Goal: Task Accomplishment & Management: Complete application form

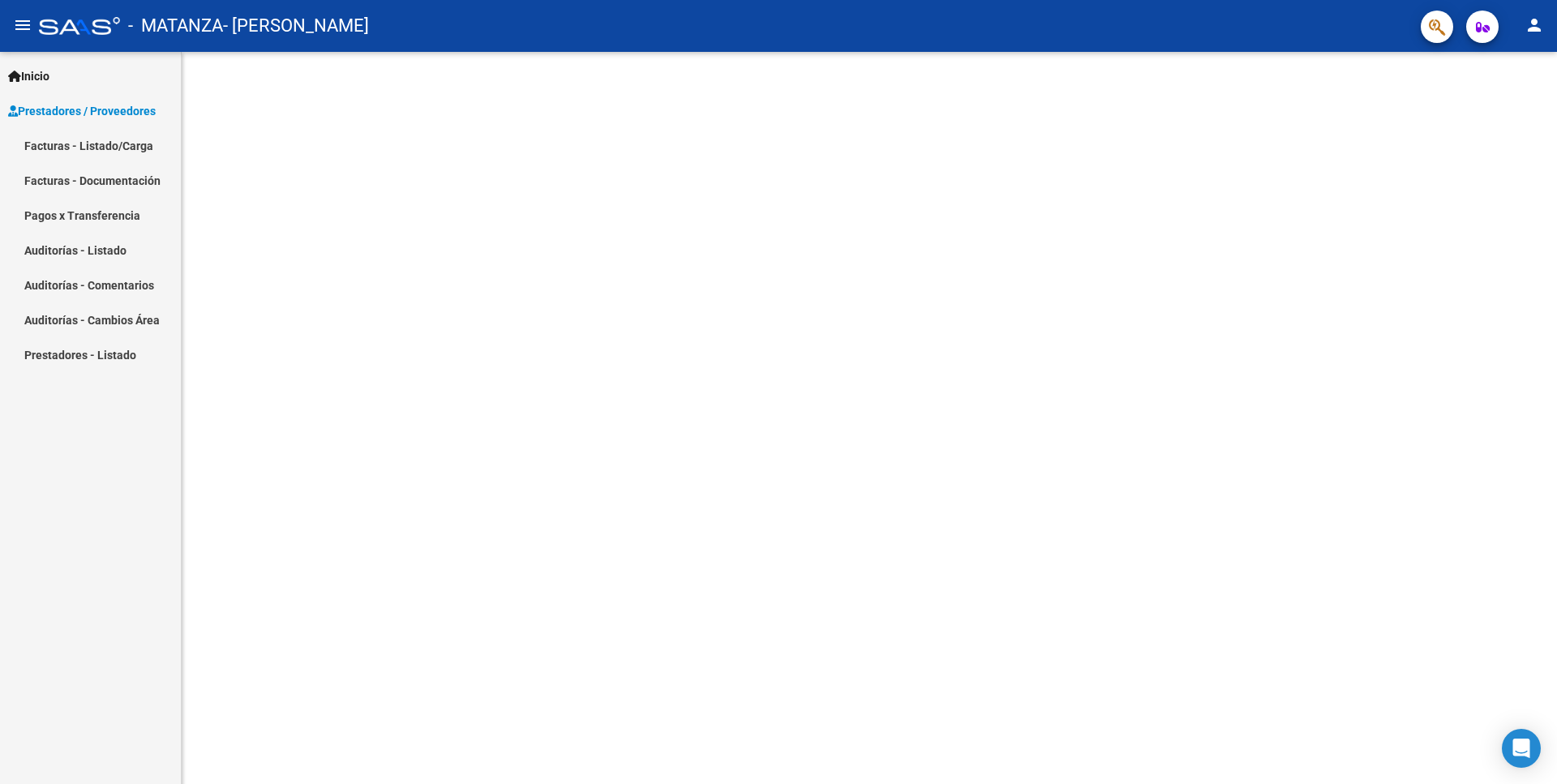
click at [140, 109] on span "Prestadores / Proveedores" at bounding box center [82, 111] width 148 height 18
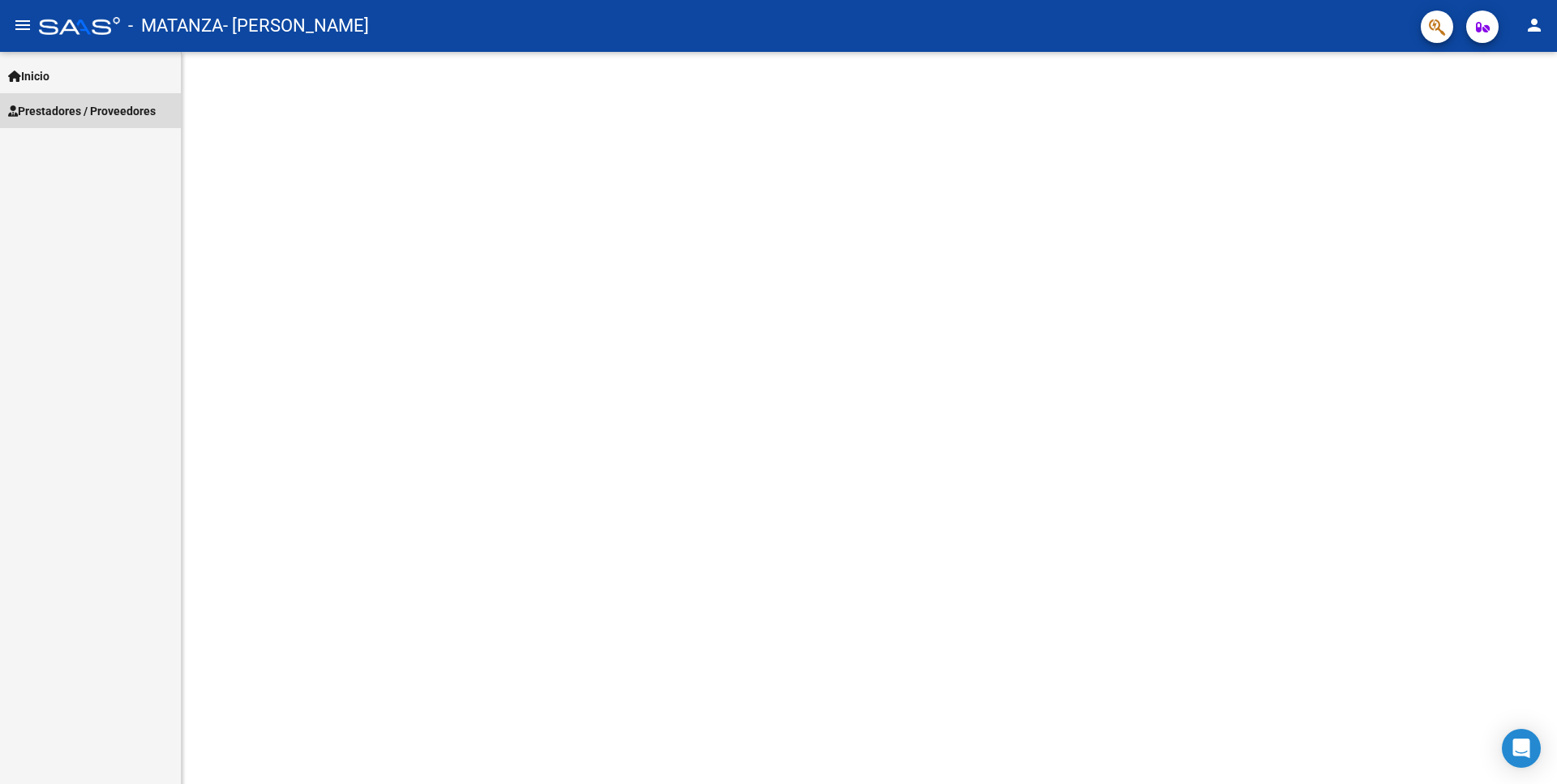
click at [145, 99] on link "Prestadores / Proveedores" at bounding box center [91, 111] width 181 height 35
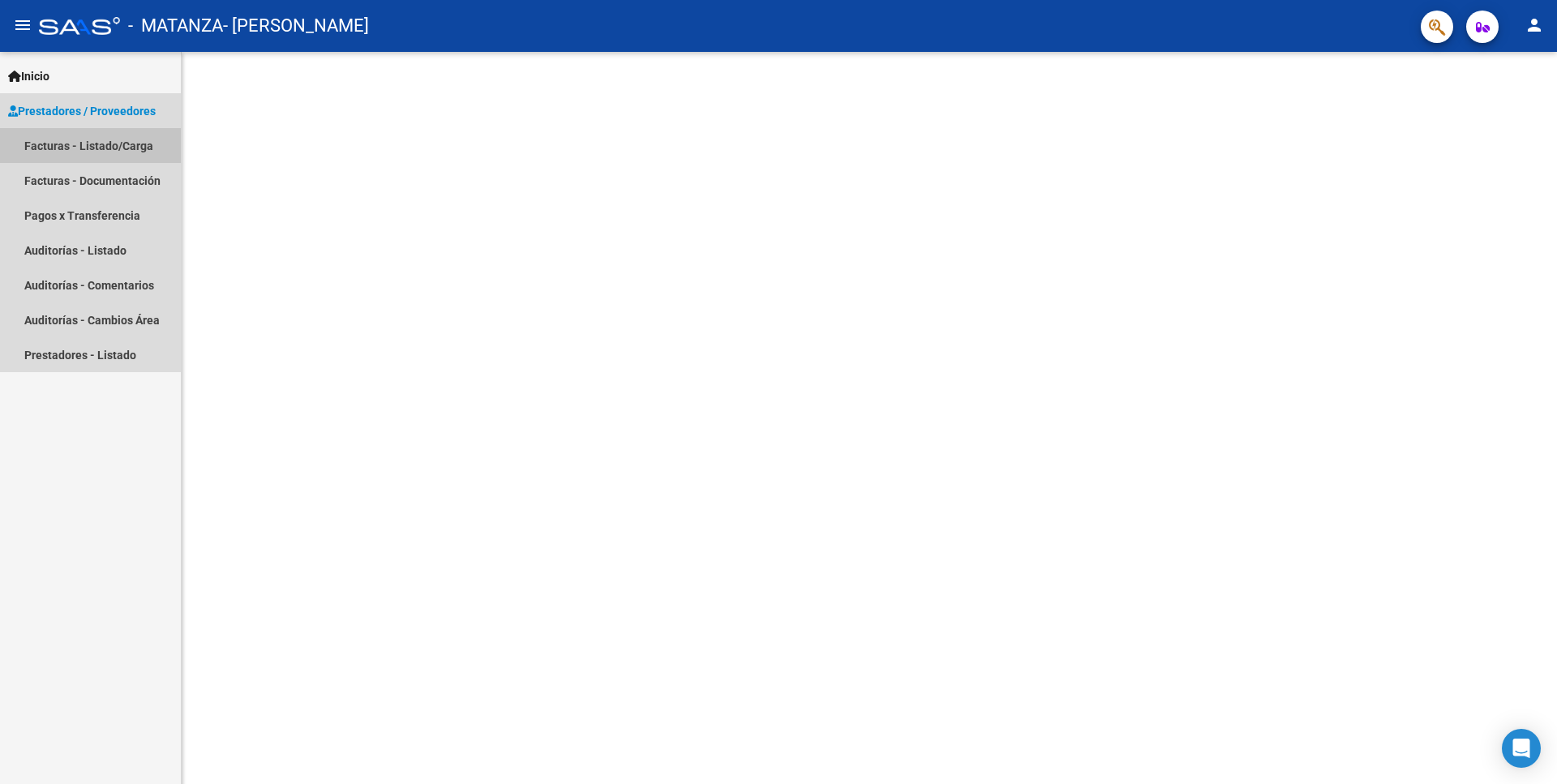
click at [111, 145] on link "Facturas - Listado/Carga" at bounding box center [91, 146] width 181 height 35
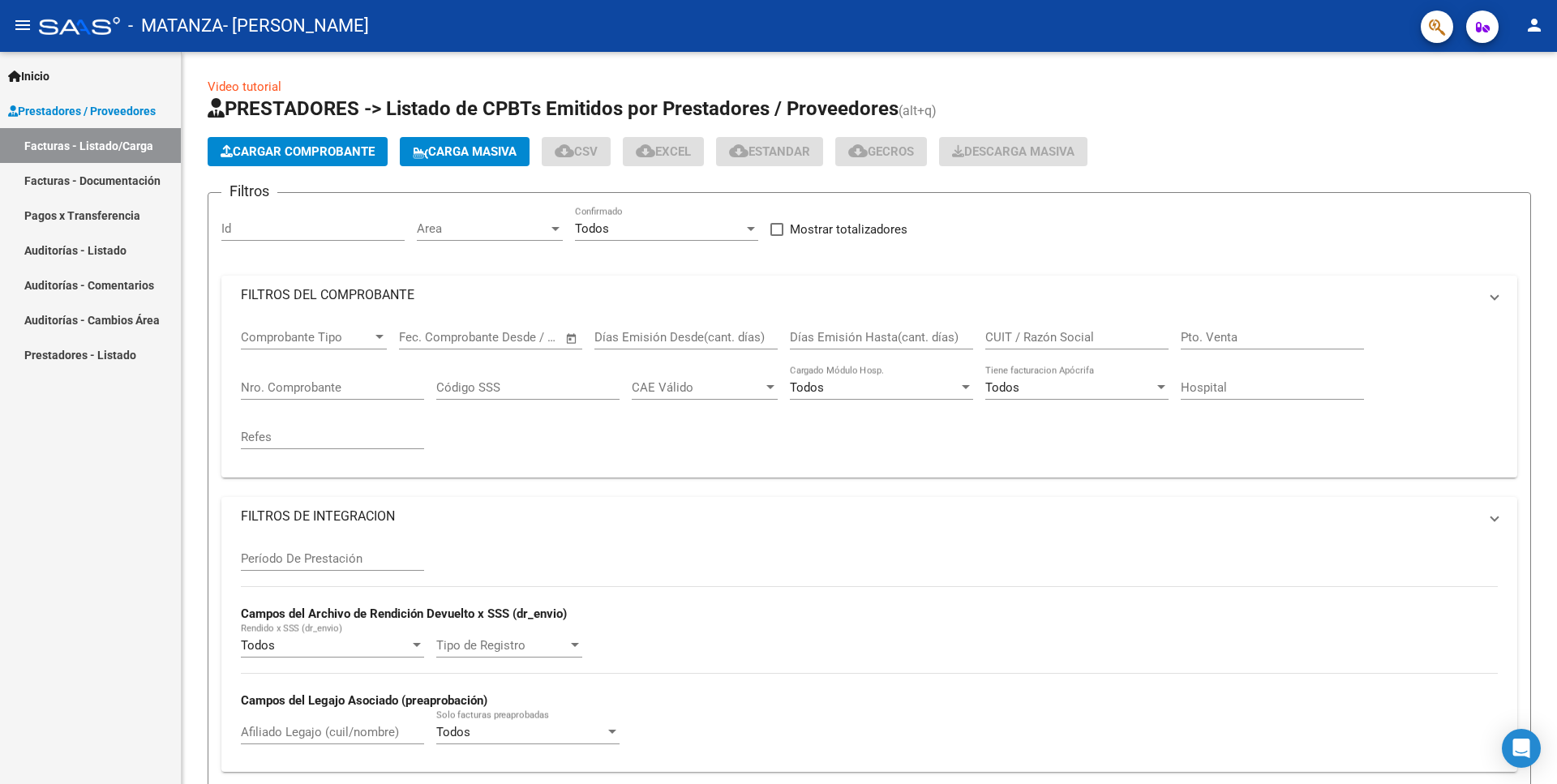
click at [285, 154] on span "Cargar Comprobante" at bounding box center [298, 151] width 154 height 14
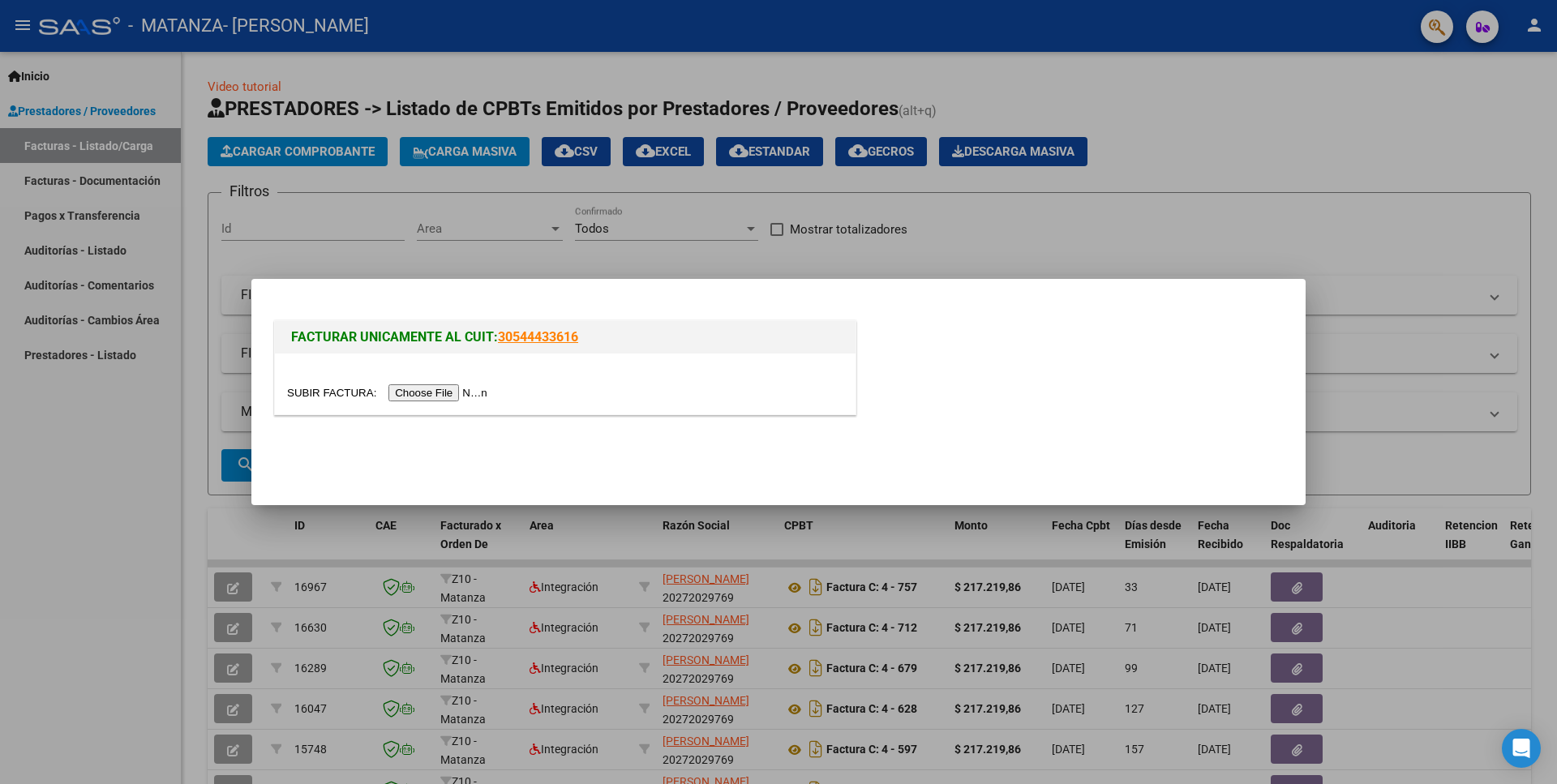
click at [309, 392] on input "file" at bounding box center [389, 392] width 206 height 17
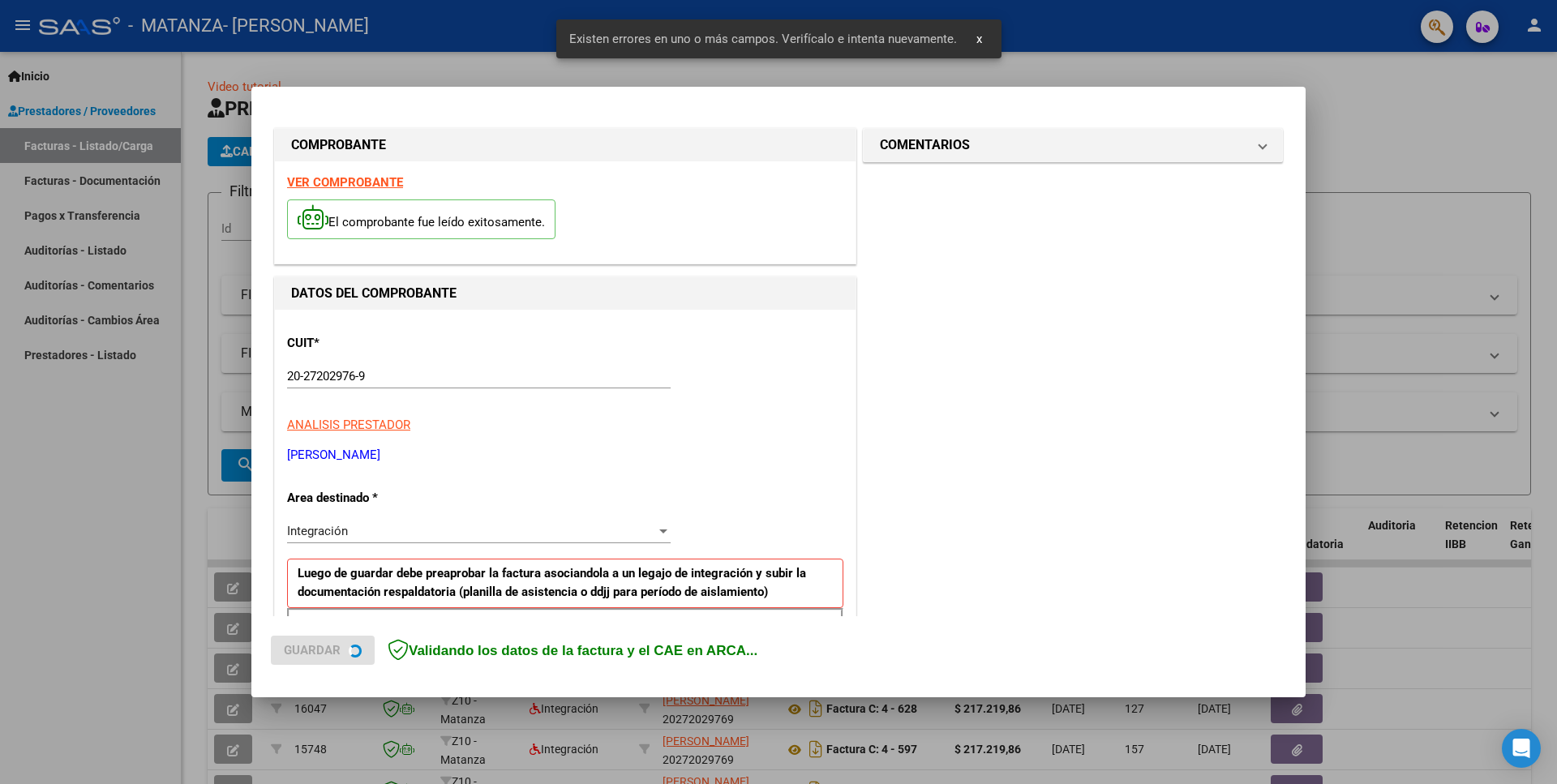
scroll to position [263, 0]
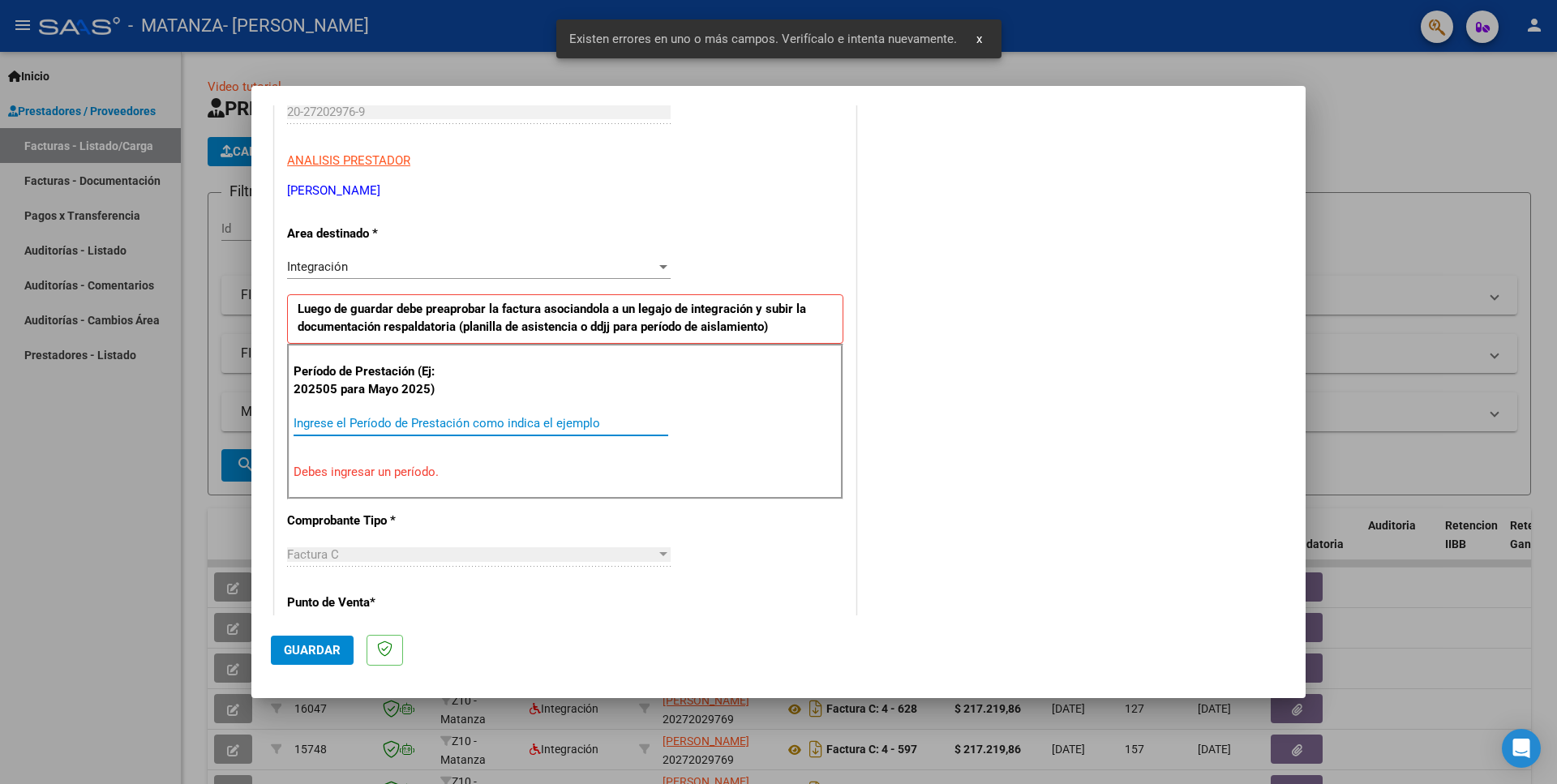
click at [429, 426] on input "Ingrese el Período de Prestación como indica el ejemplo" at bounding box center [481, 423] width 375 height 14
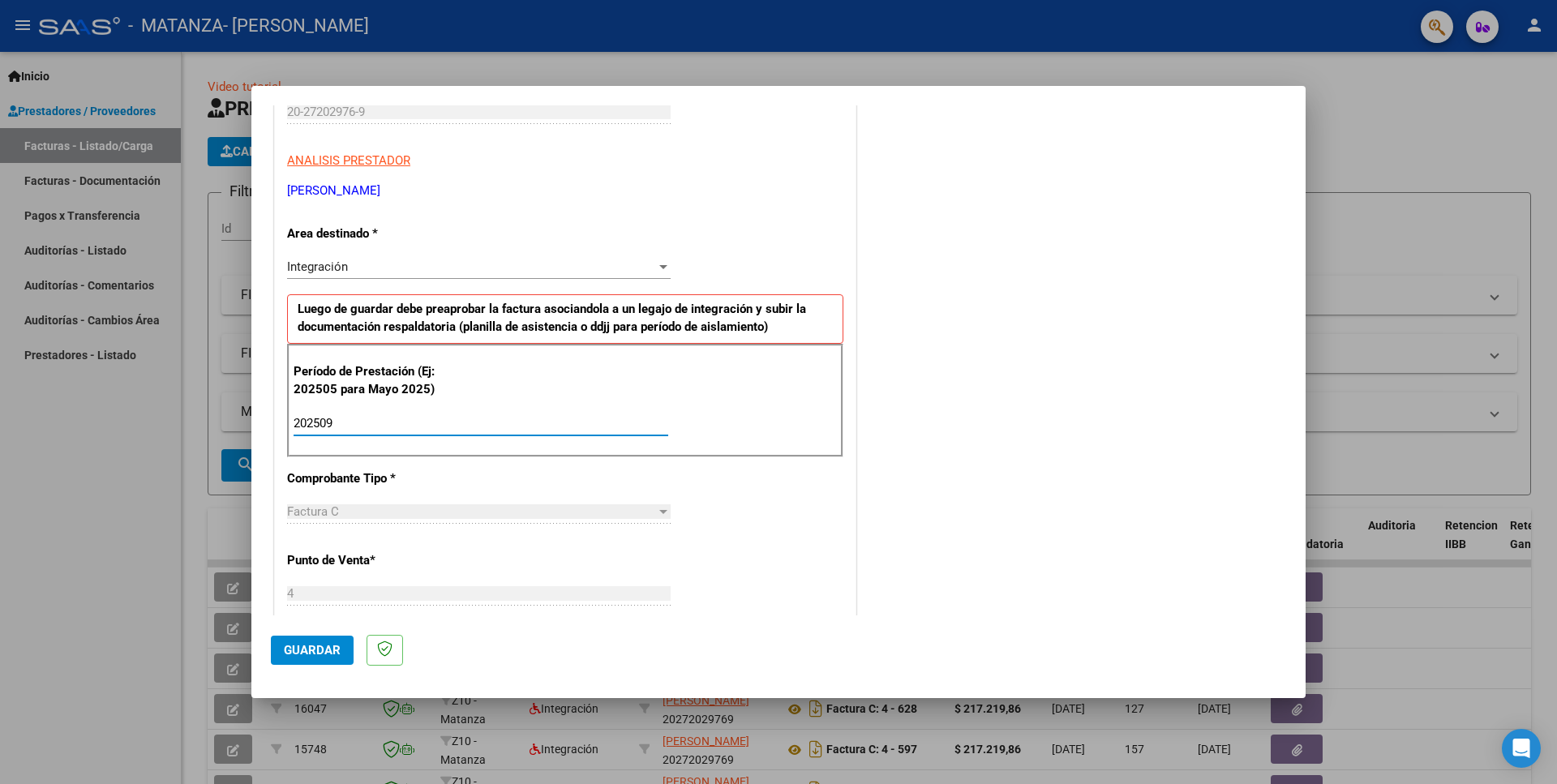
type input "202509"
click at [749, 195] on p "[PERSON_NAME]" at bounding box center [565, 191] width 556 height 18
click at [315, 646] on span "Guardar" at bounding box center [312, 650] width 57 height 14
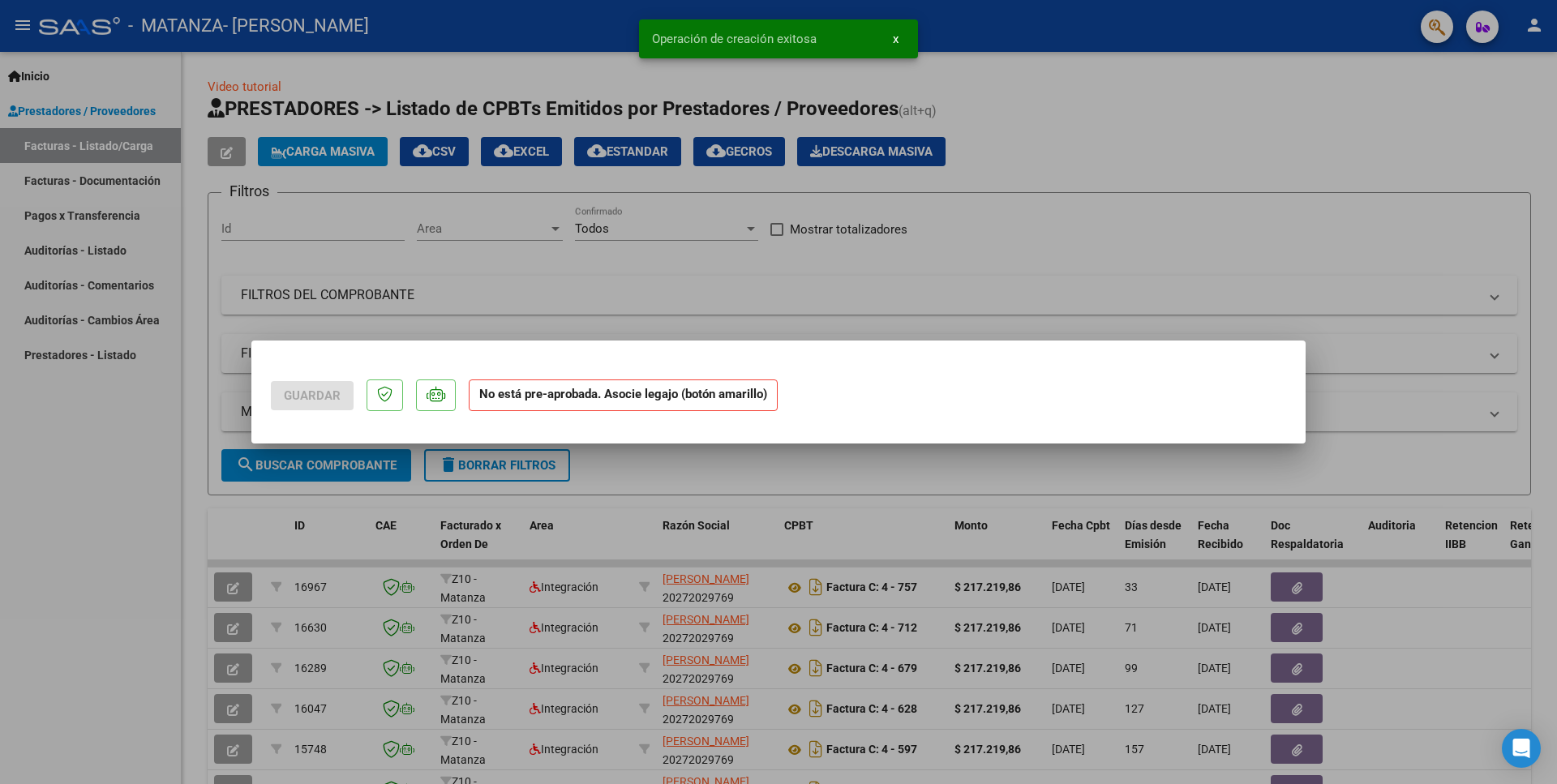
scroll to position [0, 0]
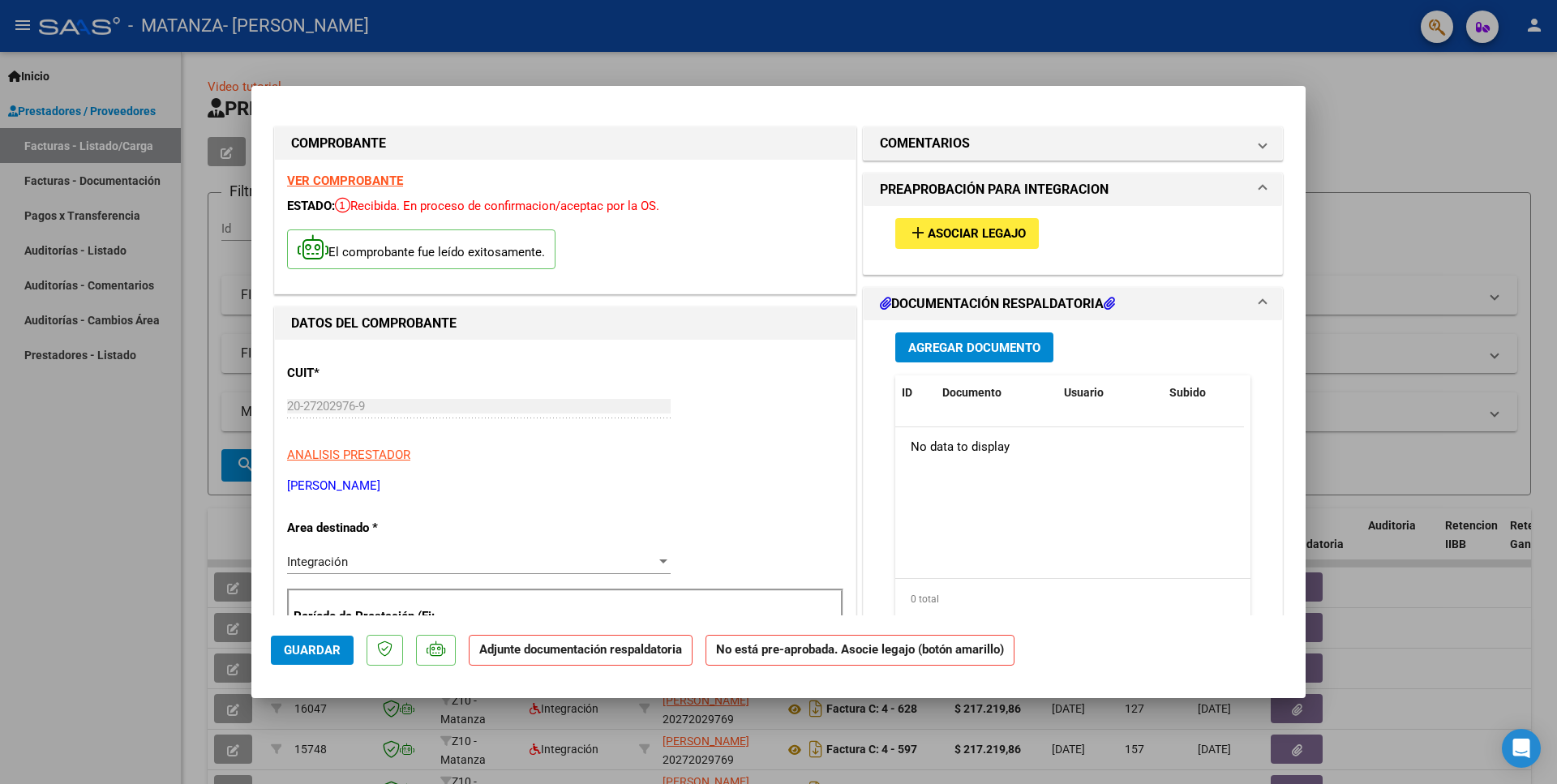
click at [938, 226] on span "add Asociar Legajo" at bounding box center [967, 232] width 117 height 14
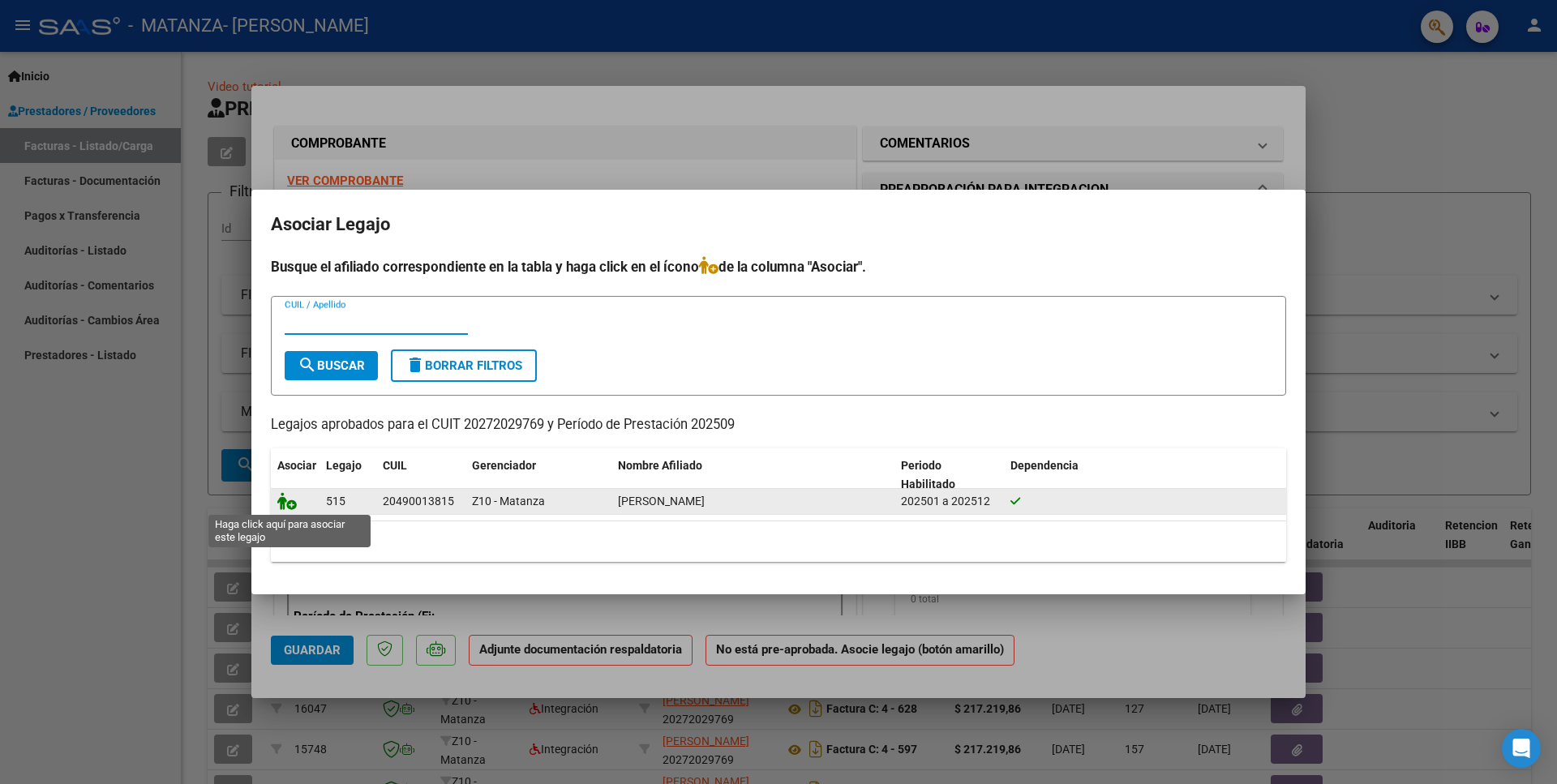
click at [285, 506] on icon at bounding box center [287, 501] width 19 height 18
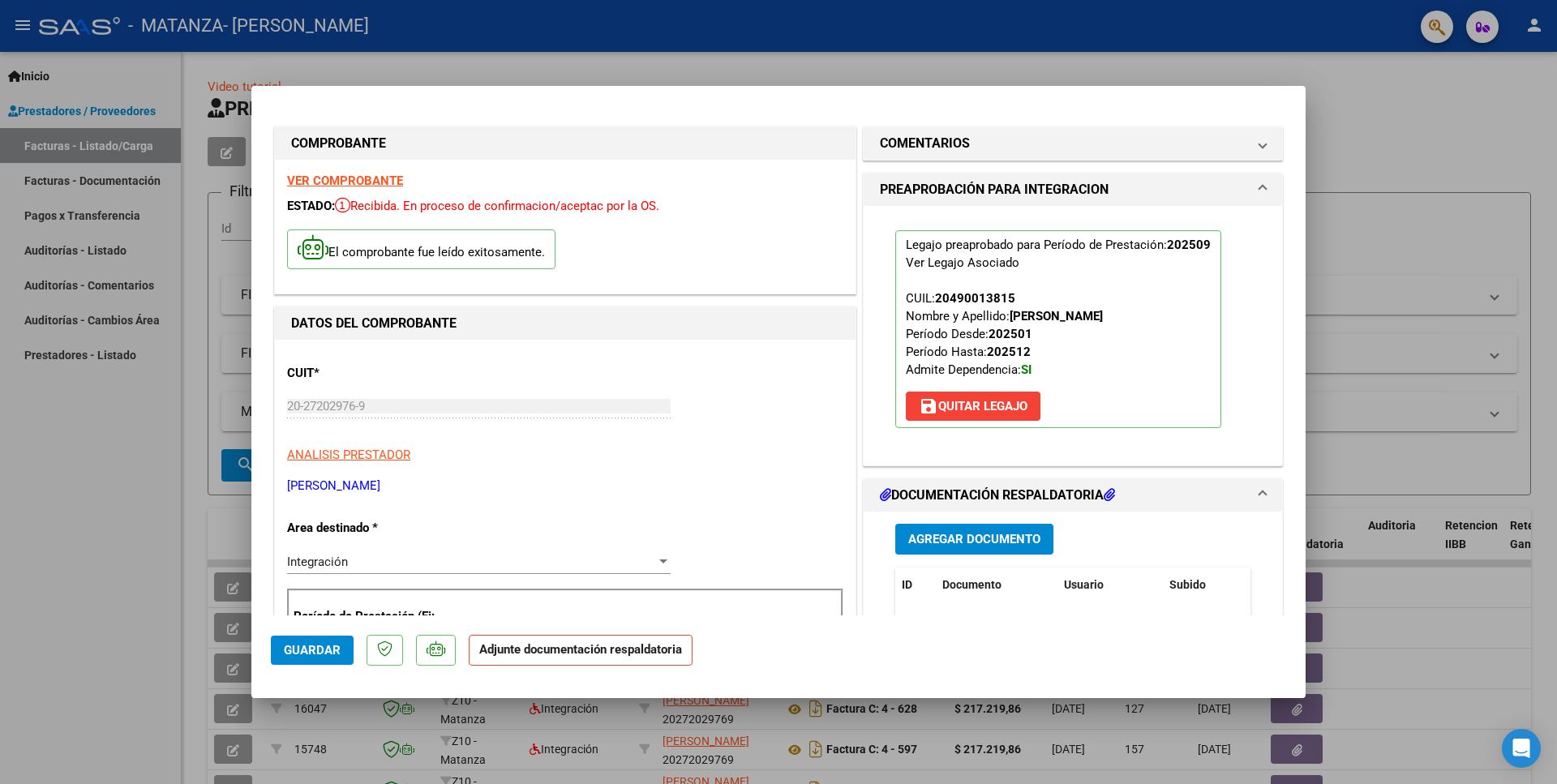
click at [967, 539] on span "Agregar Documento" at bounding box center [975, 539] width 133 height 14
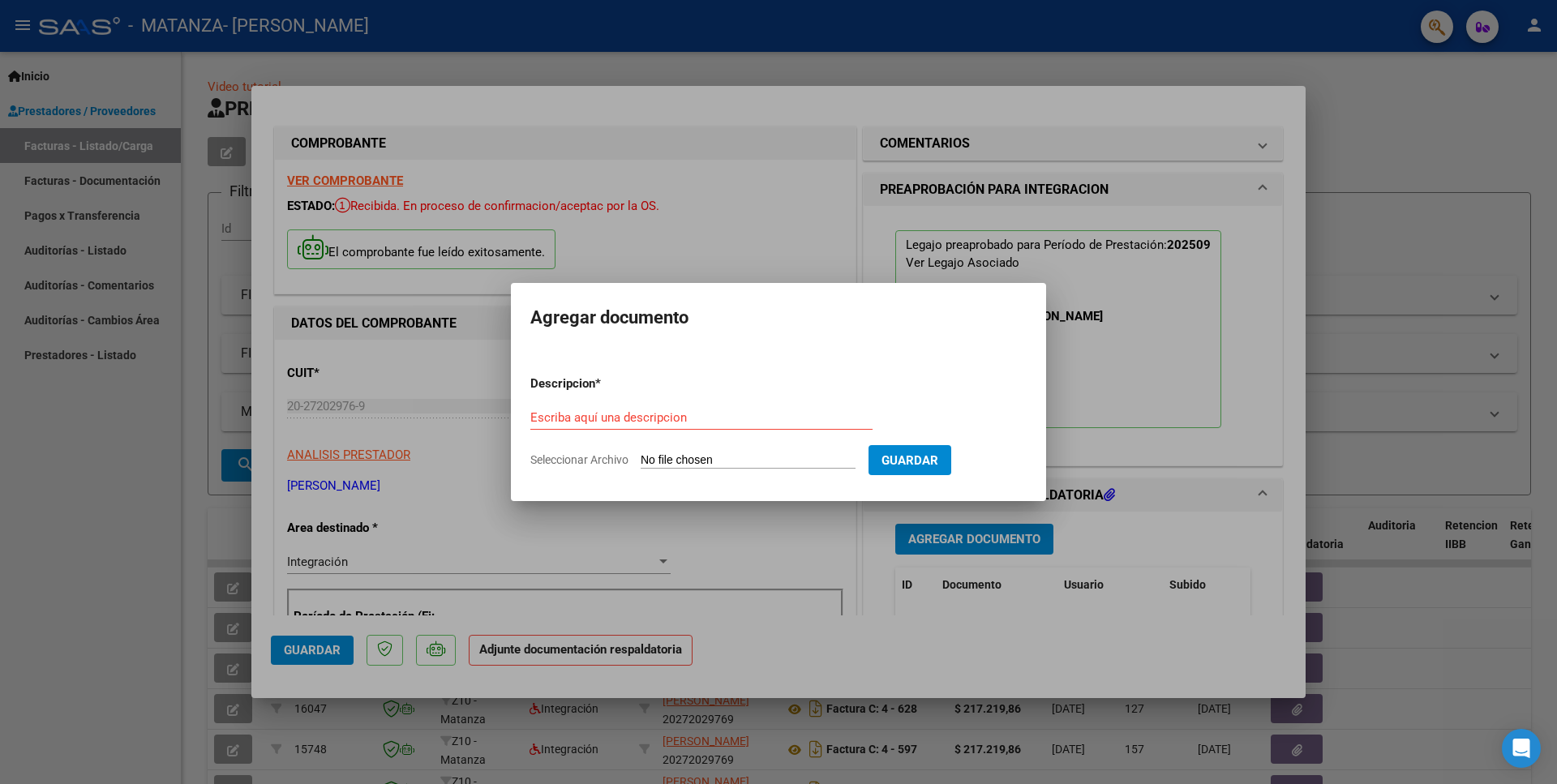
click at [694, 459] on input "Seleccionar Archivo" at bounding box center [748, 460] width 215 height 15
type input "C:\fakepath\Planilla de Asistencia.pdf"
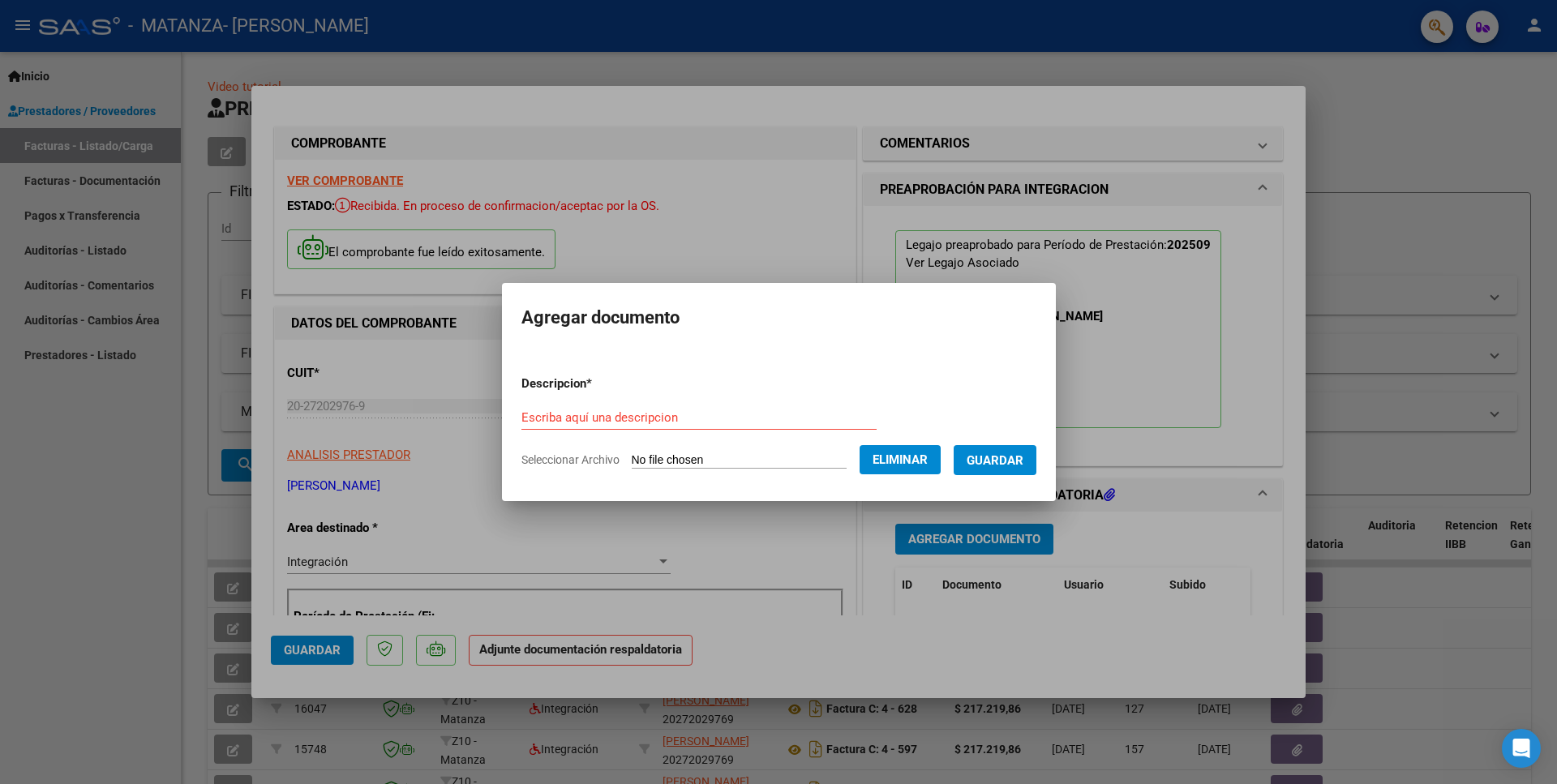
click at [712, 425] on div "Escriba aquí una descripcion" at bounding box center [699, 417] width 355 height 24
click at [712, 423] on input "Escriba aquí una descripcion" at bounding box center [699, 417] width 355 height 14
paste input "Planilla de Asistencia"
type input "Planilla de Asistencia"
click at [1004, 454] on span "Guardar" at bounding box center [995, 459] width 57 height 14
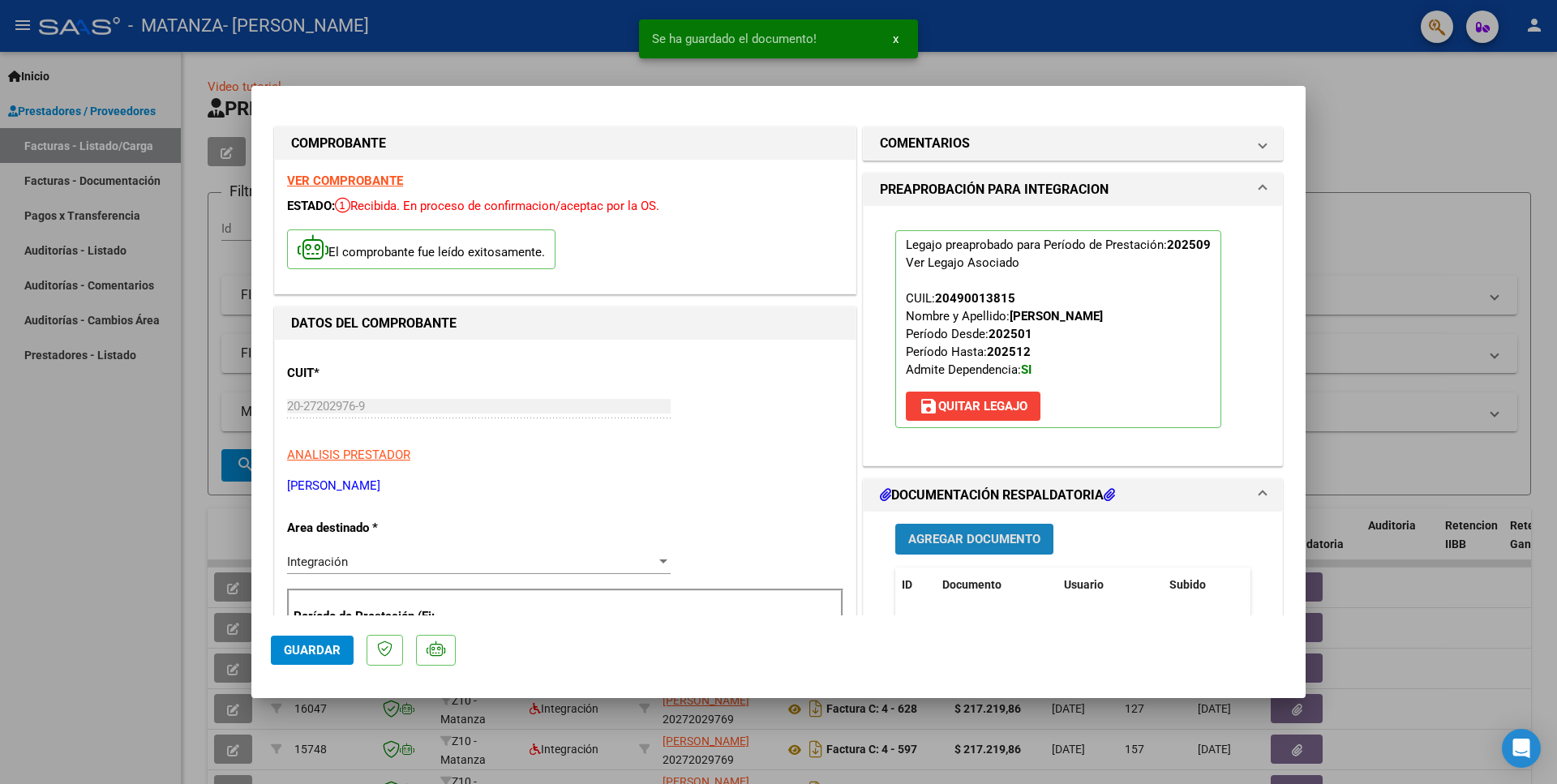
click at [999, 537] on span "Agregar Documento" at bounding box center [975, 539] width 133 height 14
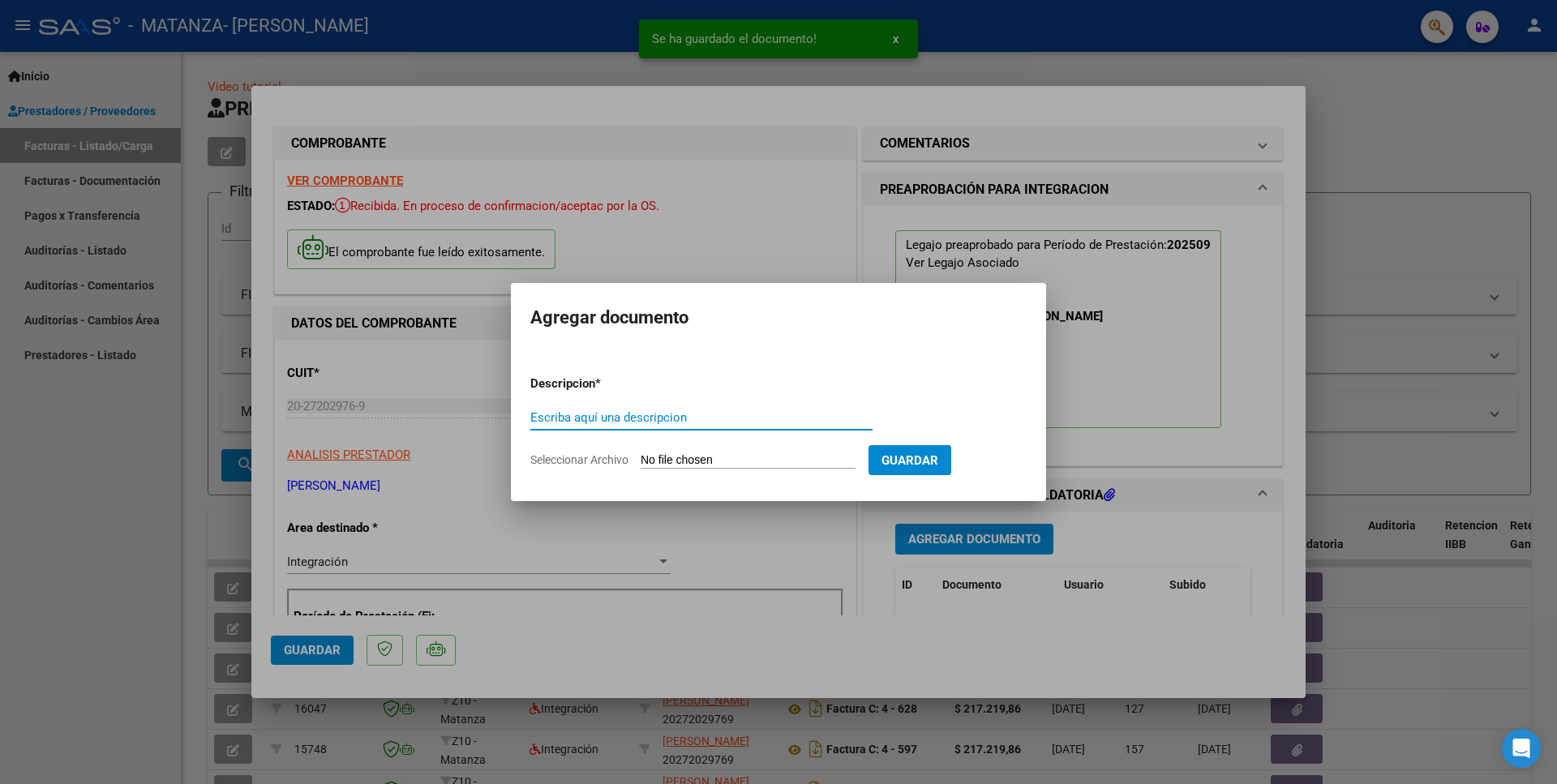
click at [673, 456] on input "Seleccionar Archivo" at bounding box center [748, 460] width 215 height 15
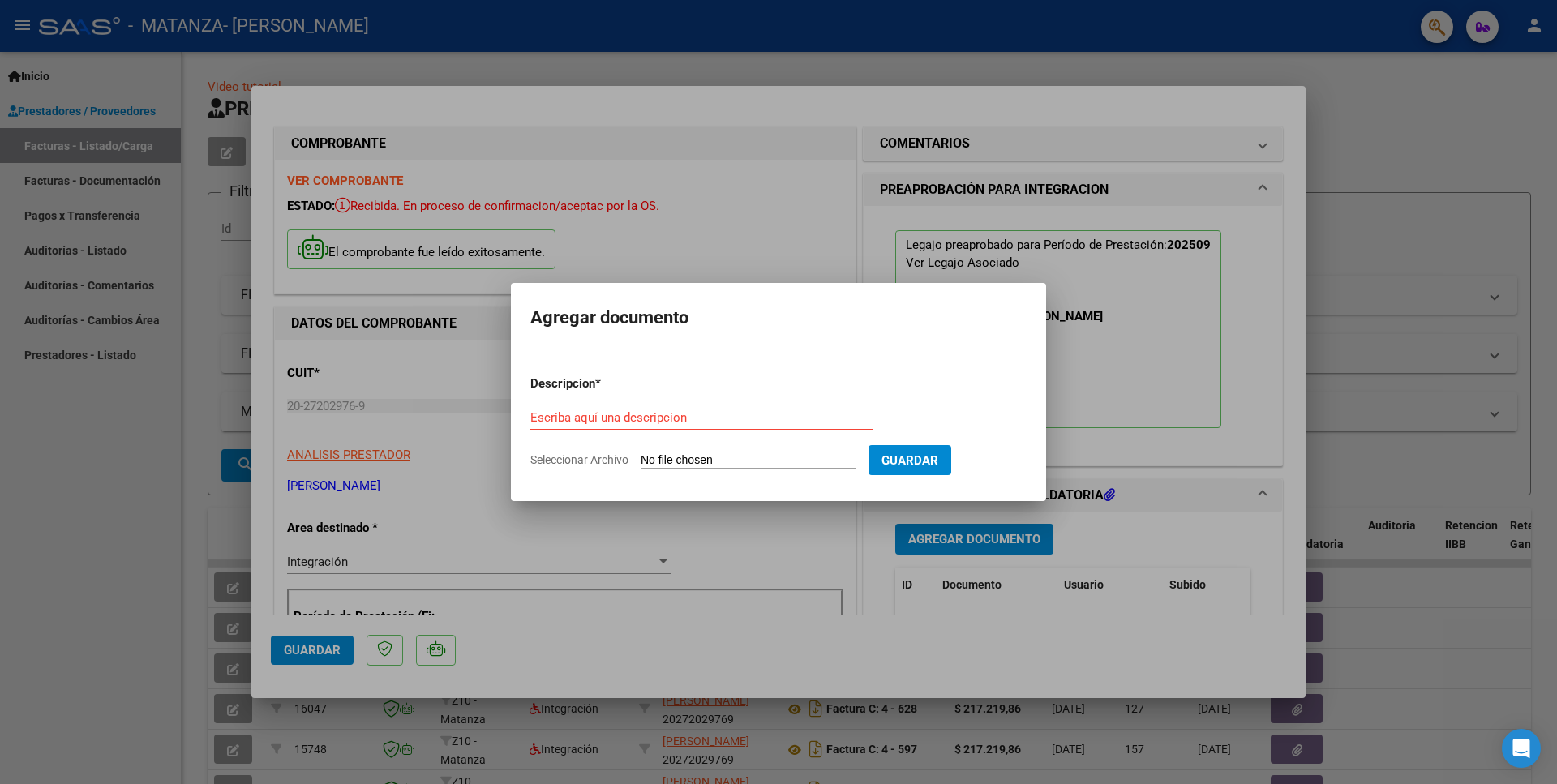
type input "C:\fakepath\Constancia de Concurrencia.pdf"
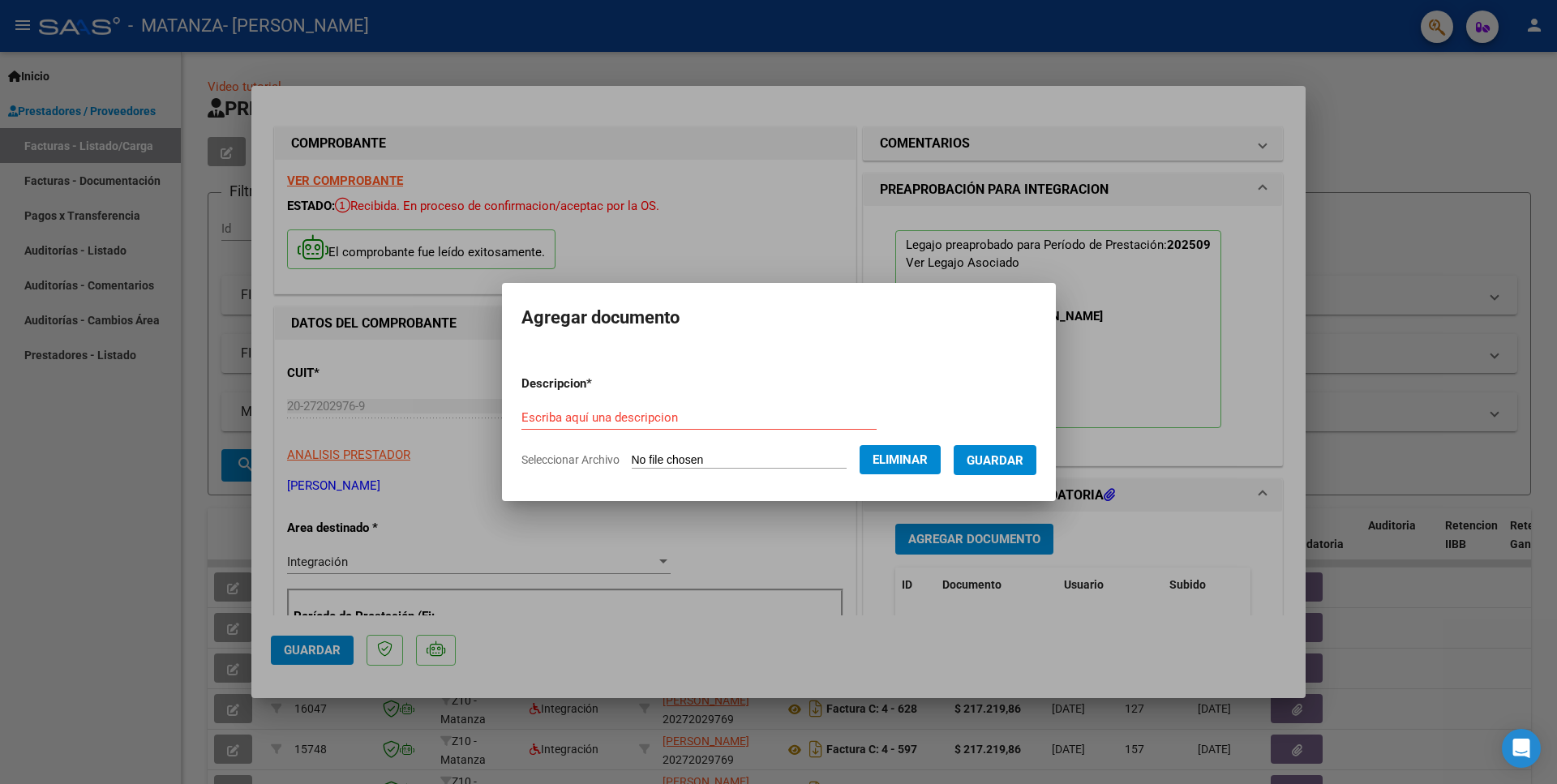
click at [779, 418] on input "Escriba aquí una descripcion" at bounding box center [699, 417] width 355 height 14
paste input "Constancia de Concurrencia"
type input "Constancia de Concurrencia"
click at [999, 448] on button "Guardar" at bounding box center [995, 460] width 83 height 30
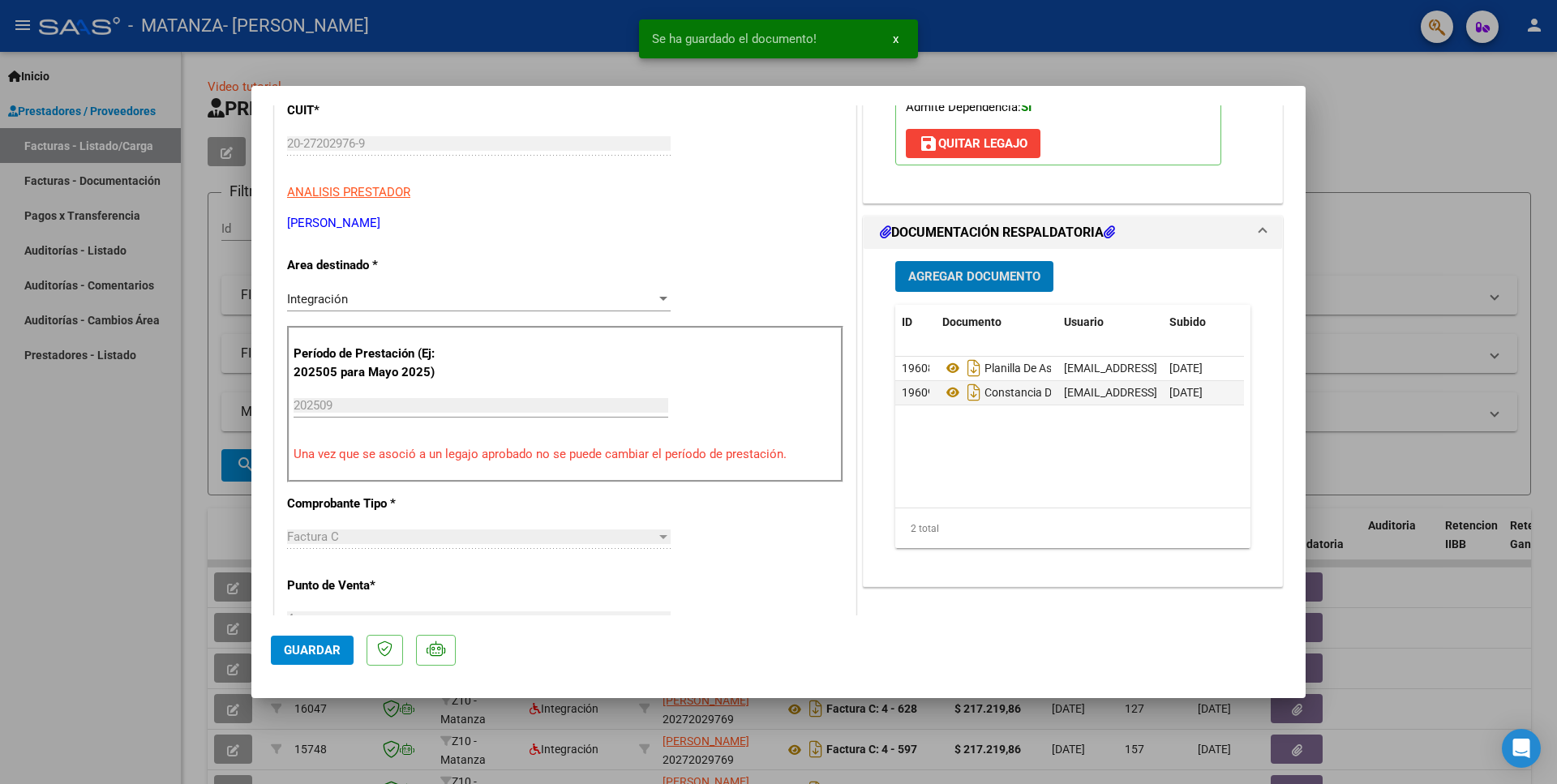
scroll to position [350, 0]
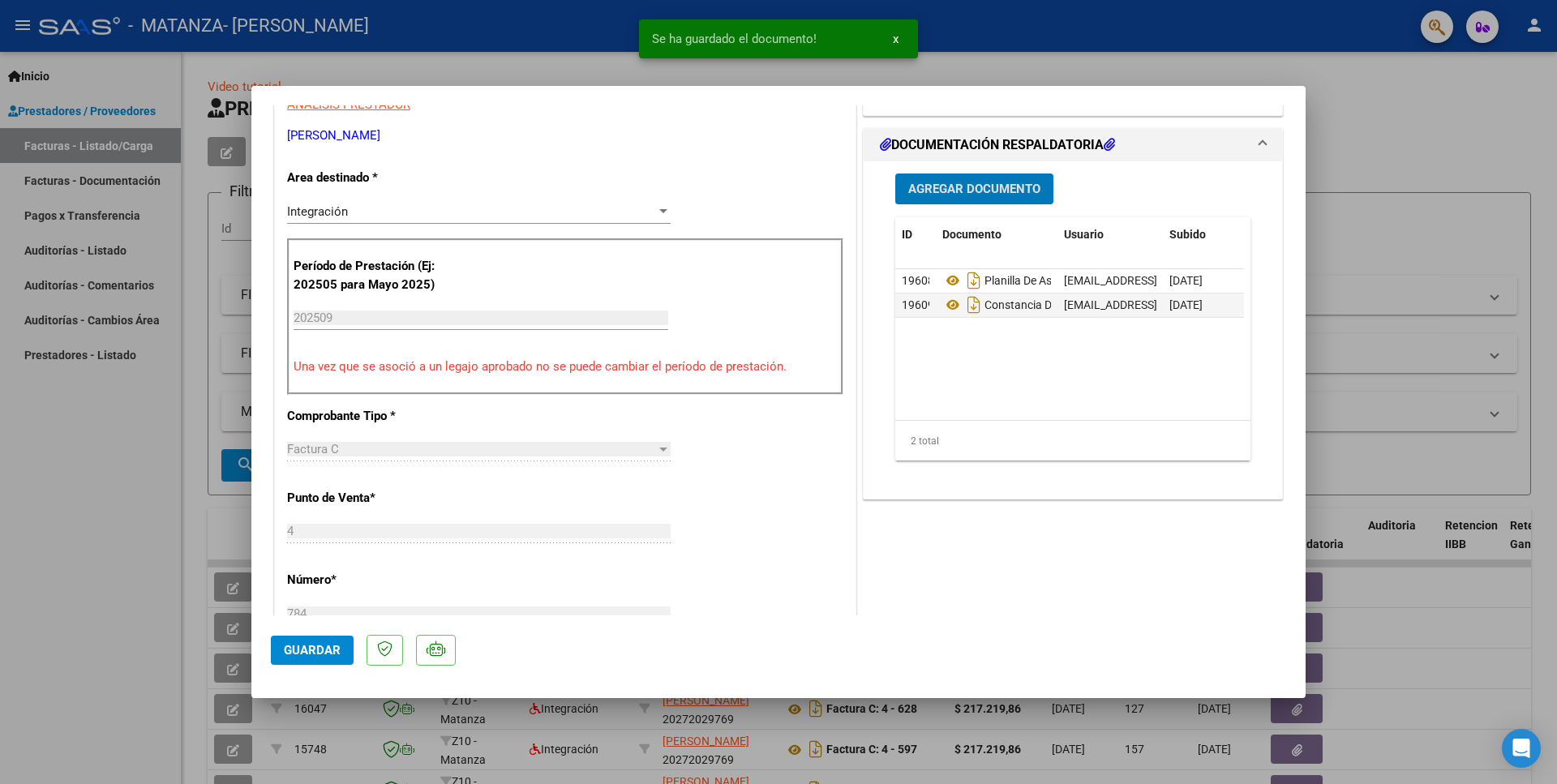
click at [296, 647] on span "Guardar" at bounding box center [312, 650] width 57 height 14
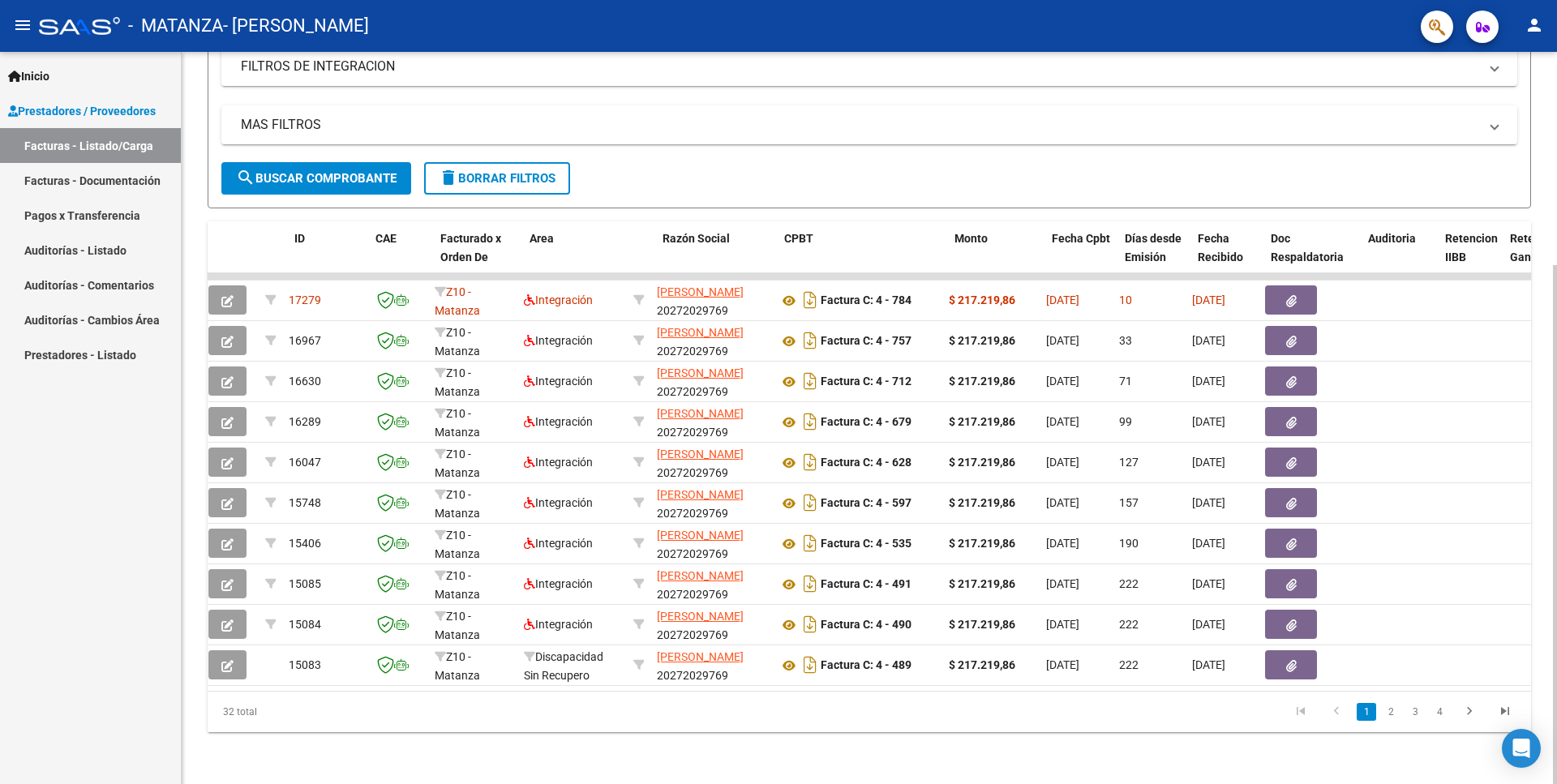
scroll to position [0, 0]
